Goal: Information Seeking & Learning: Learn about a topic

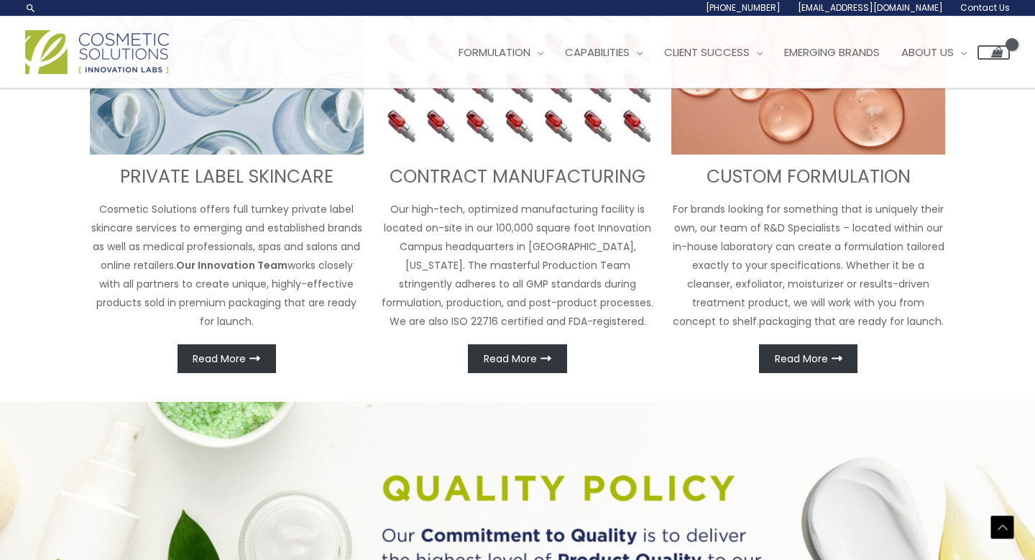
scroll to position [622, 0]
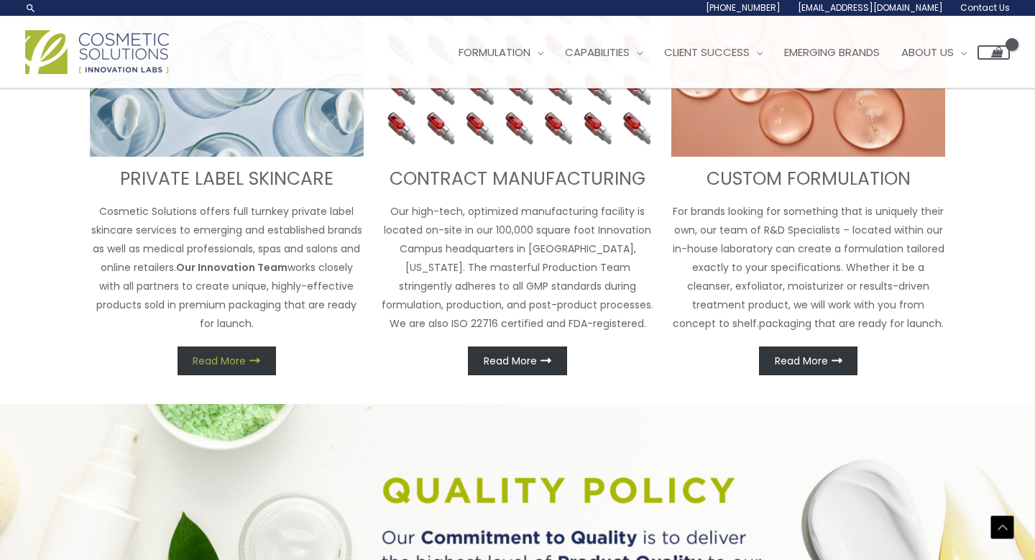
click at [222, 361] on span "Read More" at bounding box center [219, 361] width 53 height 10
click at [239, 357] on span "Read More" at bounding box center [219, 361] width 53 height 10
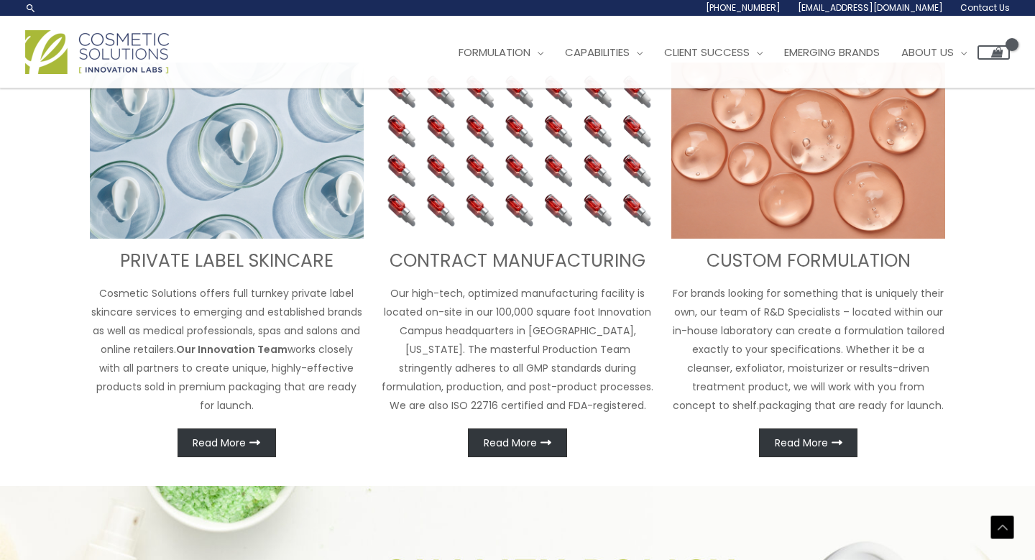
scroll to position [537, 0]
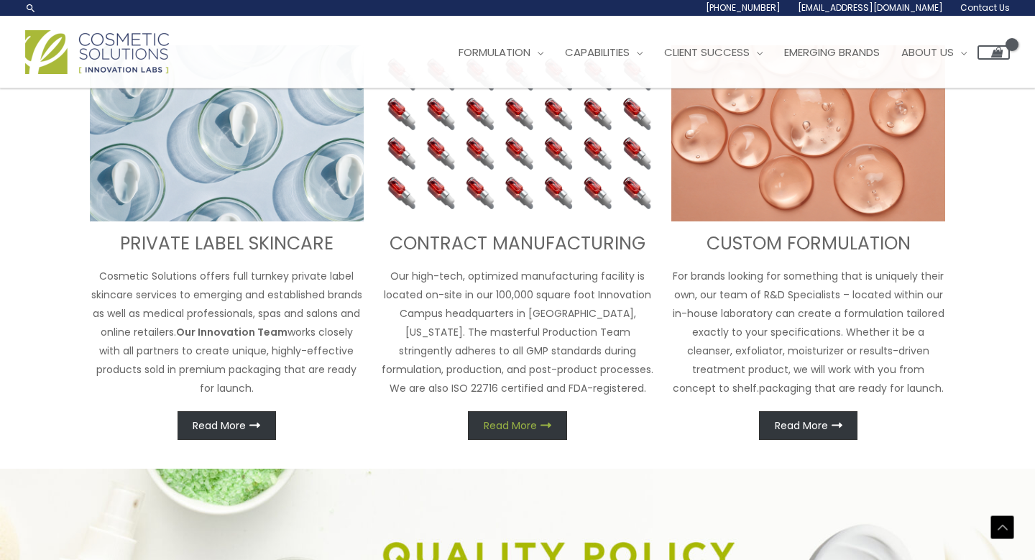
click at [522, 429] on span "Read More" at bounding box center [510, 425] width 53 height 10
click at [234, 420] on span "Read More" at bounding box center [219, 425] width 53 height 10
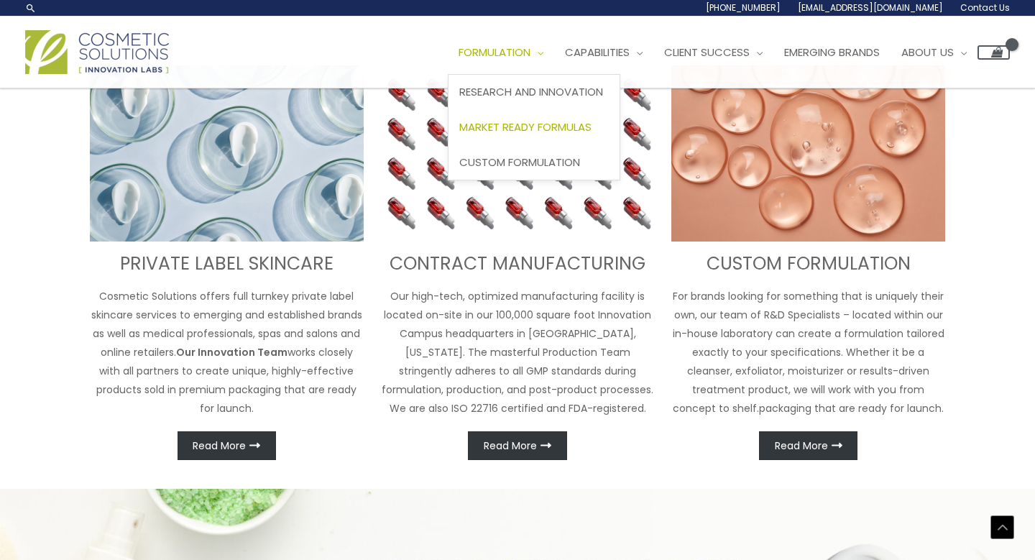
click at [549, 129] on span "Market Ready Formulas" at bounding box center [525, 126] width 132 height 15
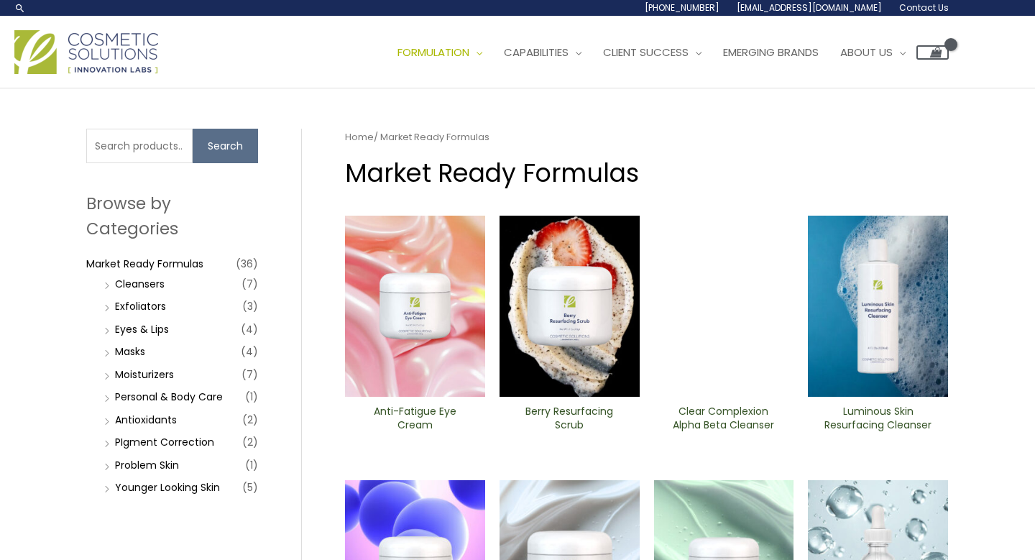
click at [410, 358] on img at bounding box center [415, 306] width 140 height 181
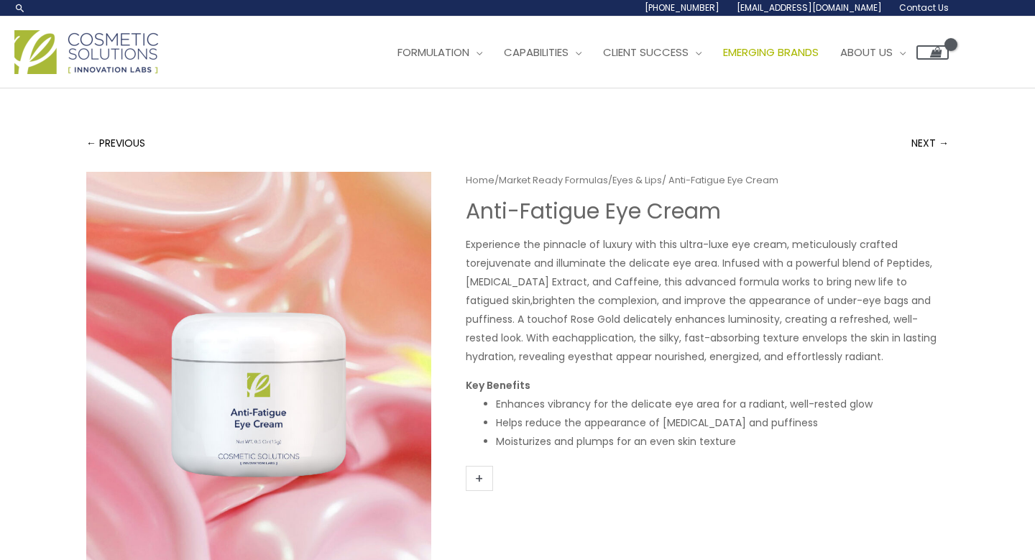
click at [775, 50] on span "Emerging Brands" at bounding box center [771, 52] width 96 height 15
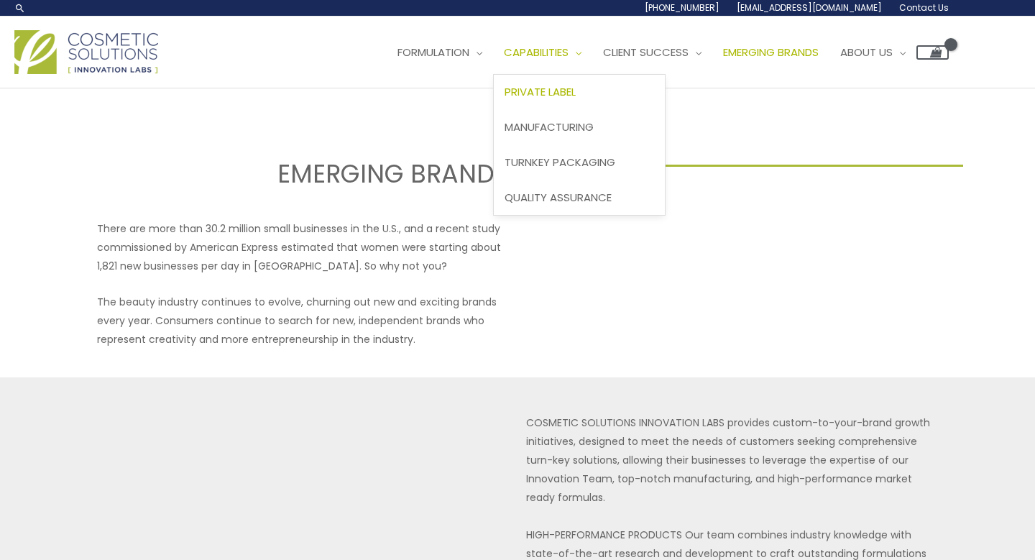
click at [569, 87] on span "Private Label" at bounding box center [539, 91] width 71 height 15
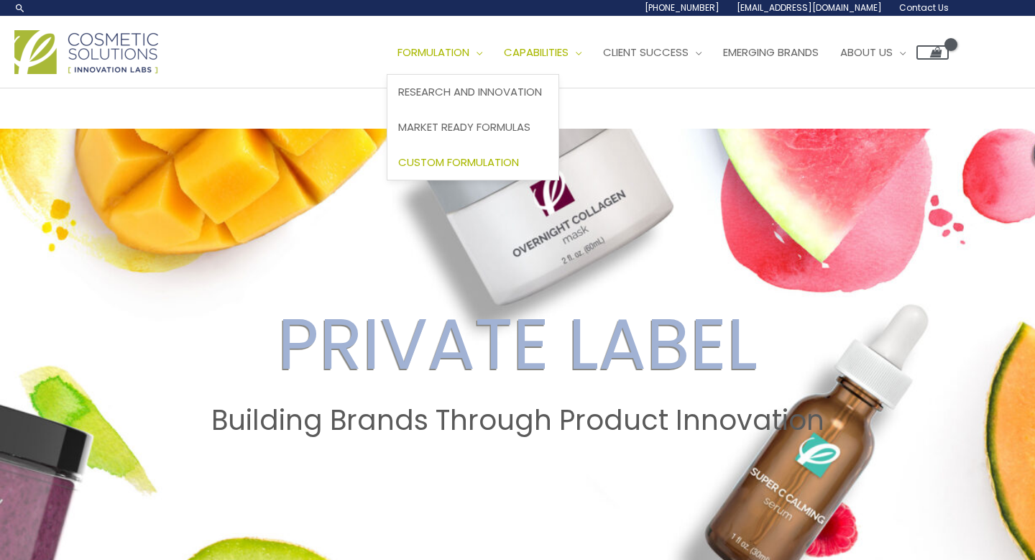
click at [458, 160] on span "Custom Formulation" at bounding box center [458, 161] width 121 height 15
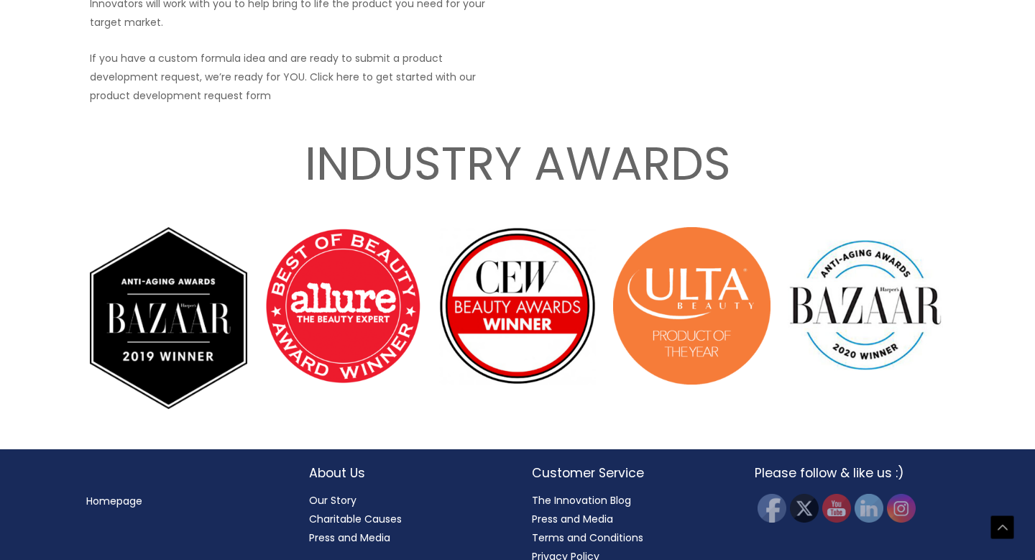
scroll to position [2179, 0]
